Goal: Information Seeking & Learning: Learn about a topic

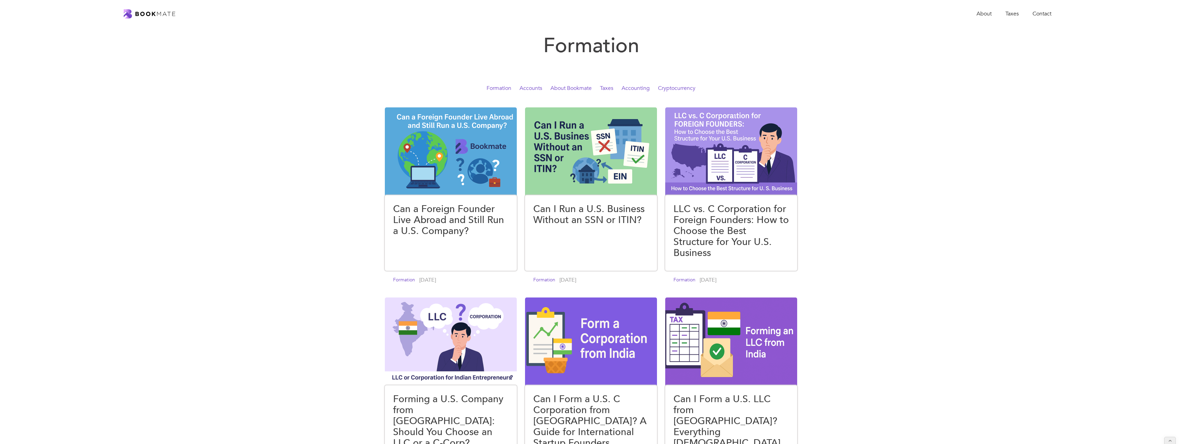
click at [609, 89] on link "Taxes" at bounding box center [606, 88] width 13 height 8
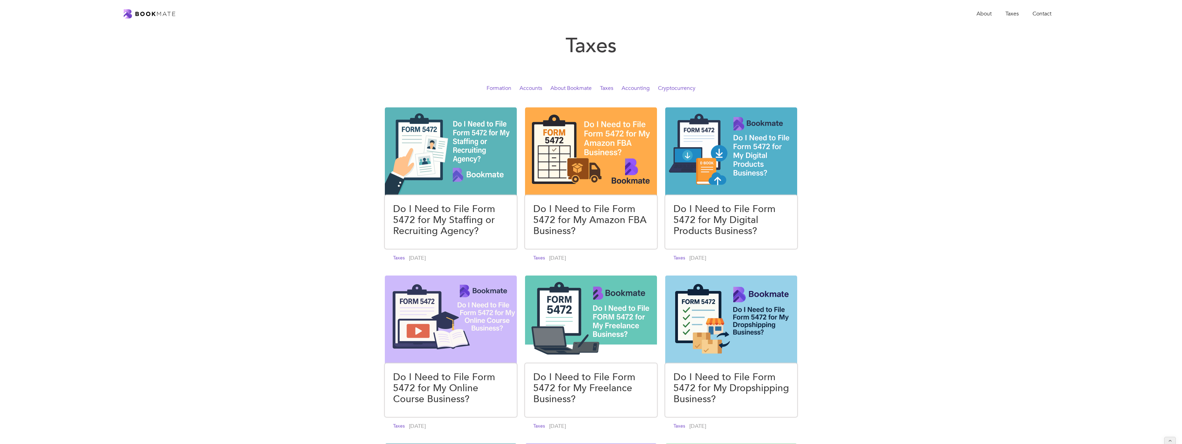
click at [677, 86] on link "Cryptocurrency" at bounding box center [676, 88] width 37 height 8
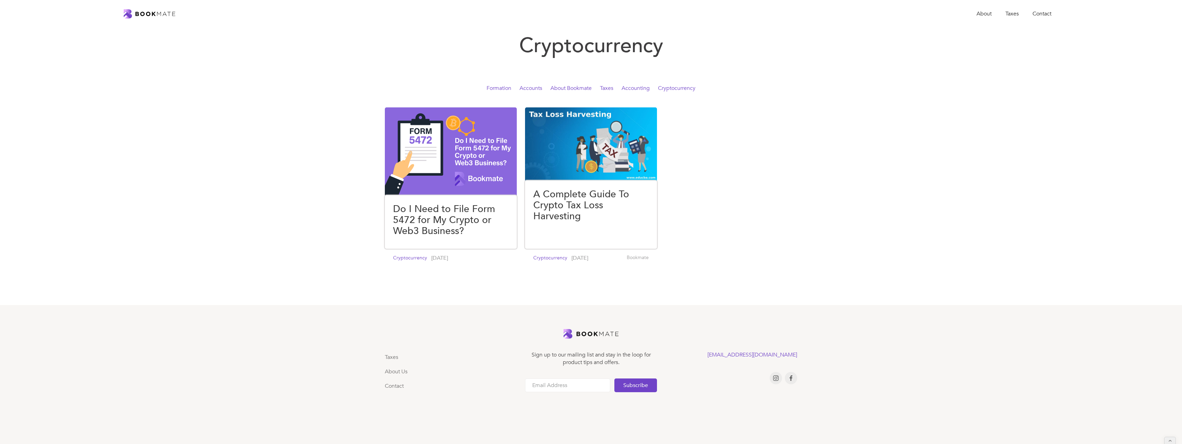
click at [642, 89] on link "Accounting" at bounding box center [635, 88] width 28 height 8
